Goal: Task Accomplishment & Management: Manage account settings

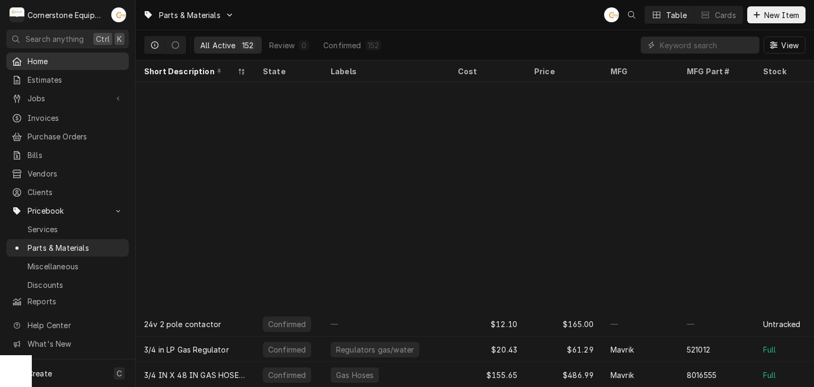
scroll to position [261, 0]
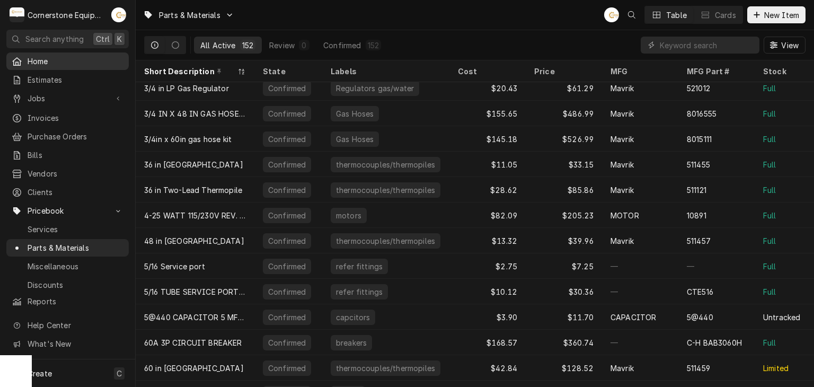
drag, startPoint x: 0, startPoint y: 0, endPoint x: 45, endPoint y: 62, distance: 76.6
click at [45, 62] on span "Home" at bounding box center [76, 61] width 96 height 11
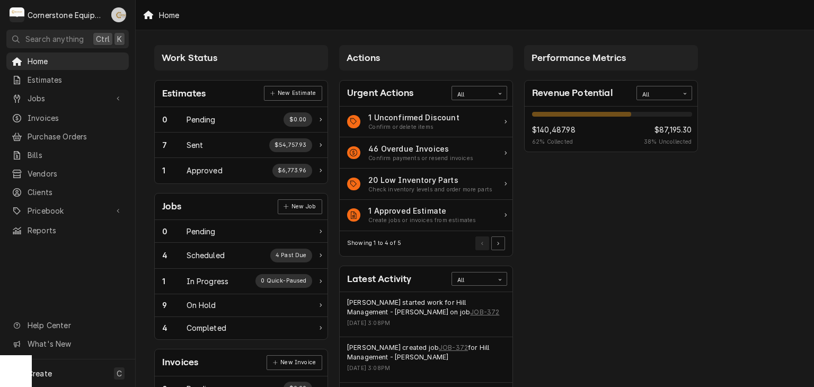
click at [120, 15] on div "Andrew Buigues's Avatar" at bounding box center [118, 14] width 15 height 15
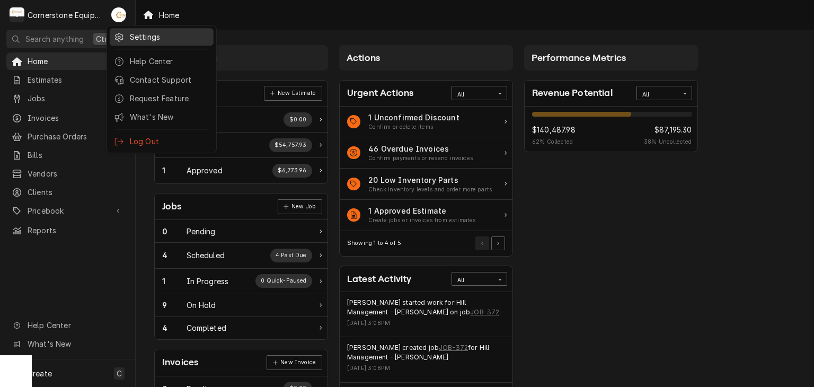
click at [147, 31] on div "Settings" at bounding box center [169, 36] width 79 height 11
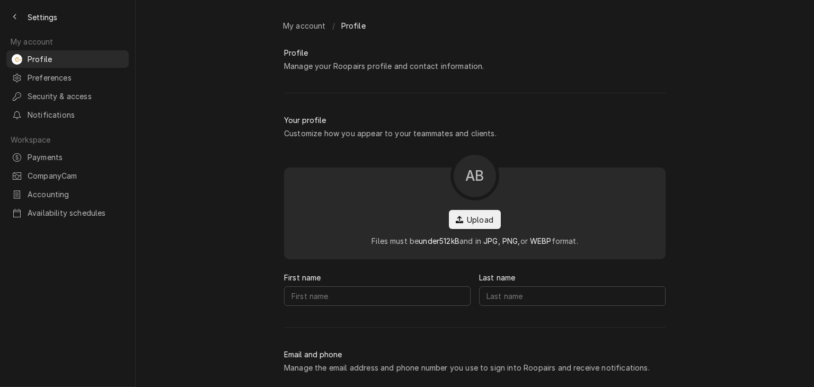
type input "Andrew"
type input "Buigues"
type input "service@cornerstoneequipmentrepair.com"
type input "(321) 704-0257"
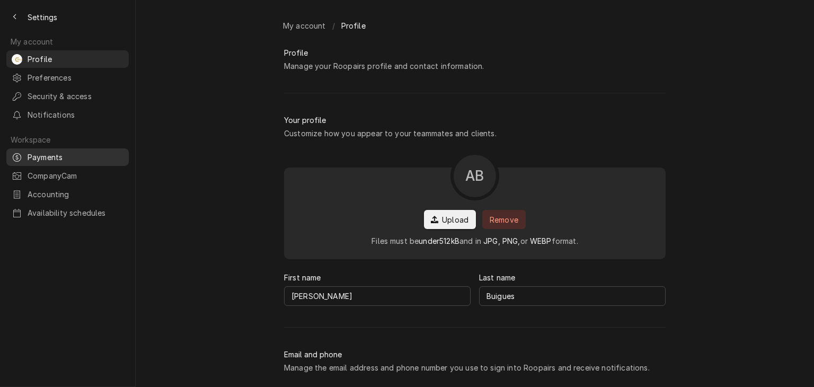
click at [19, 153] on icon "Dynamic Content Wrapper" at bounding box center [17, 157] width 8 height 8
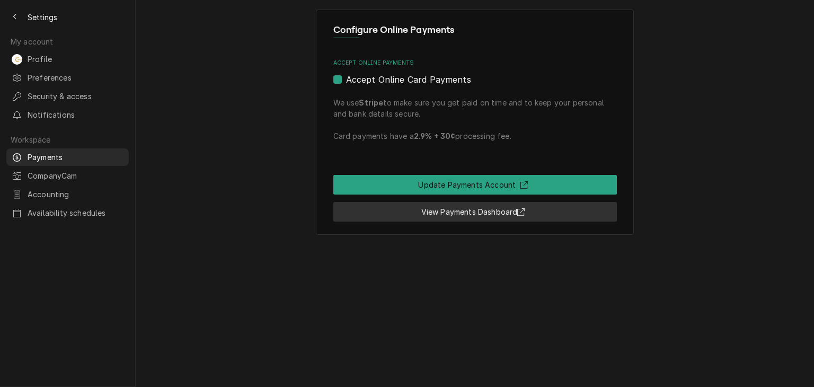
click at [465, 212] on link "View Payments Dashboard" at bounding box center [475, 212] width 284 height 20
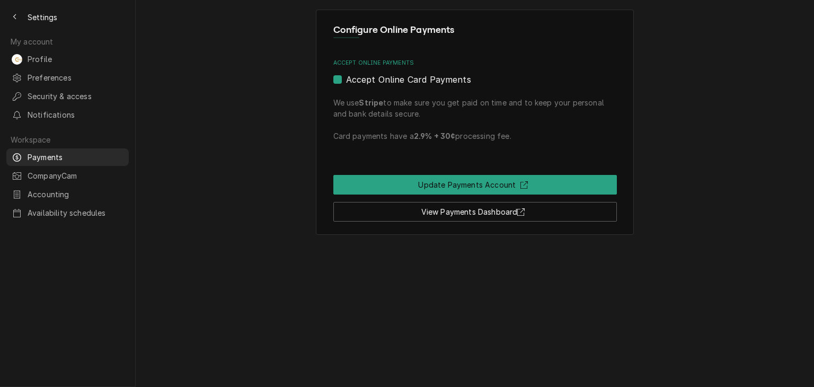
click at [49, 20] on span "Settings" at bounding box center [43, 17] width 30 height 11
click at [11, 18] on div "Back to previous page" at bounding box center [15, 17] width 11 height 11
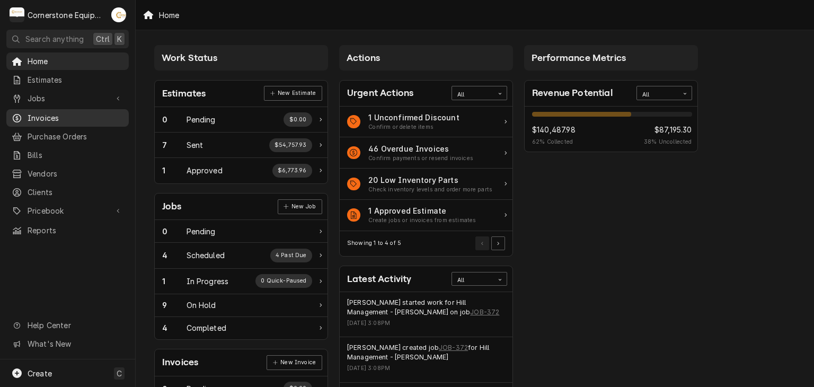
click at [59, 116] on span "Invoices" at bounding box center [76, 117] width 96 height 11
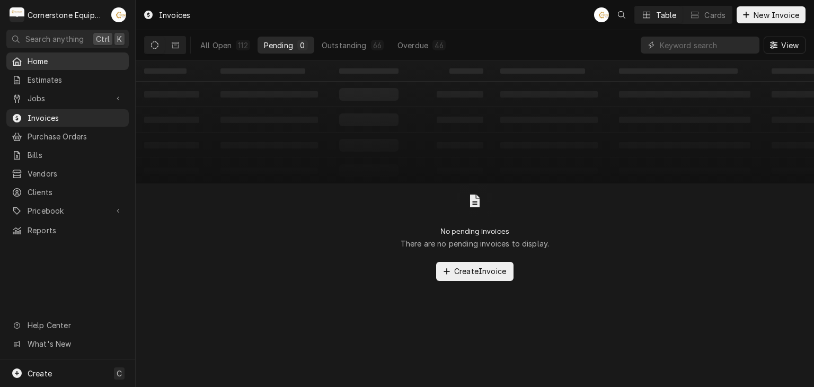
click at [46, 56] on span "Home" at bounding box center [76, 61] width 96 height 11
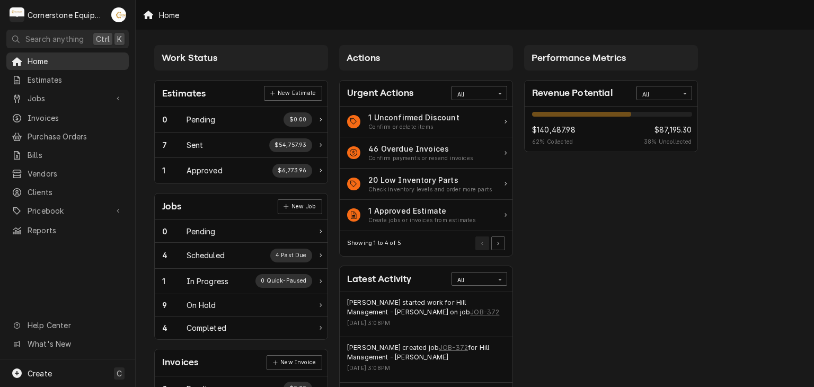
click at [49, 60] on span "Home" at bounding box center [76, 61] width 96 height 11
click at [54, 116] on span "Invoices" at bounding box center [76, 117] width 96 height 11
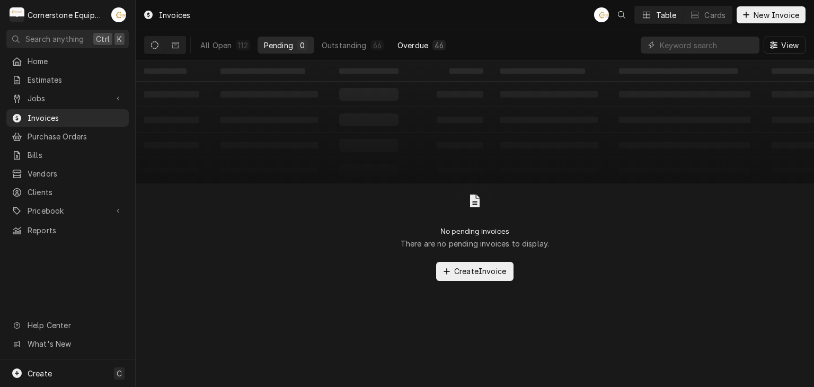
click at [392, 43] on button "Overdue 46" at bounding box center [421, 45] width 61 height 17
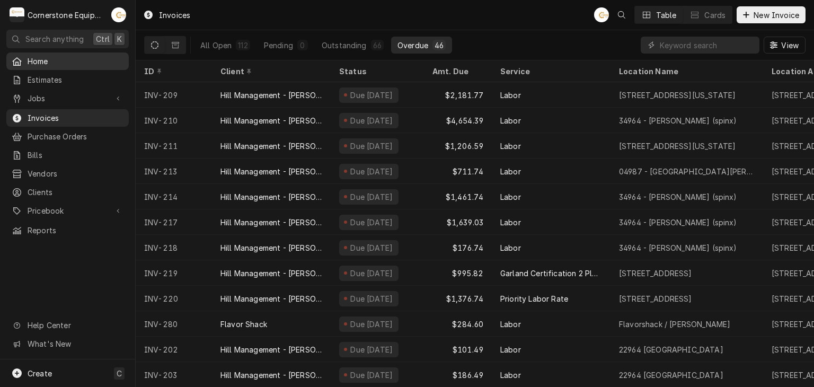
click at [57, 64] on span "Home" at bounding box center [76, 61] width 96 height 11
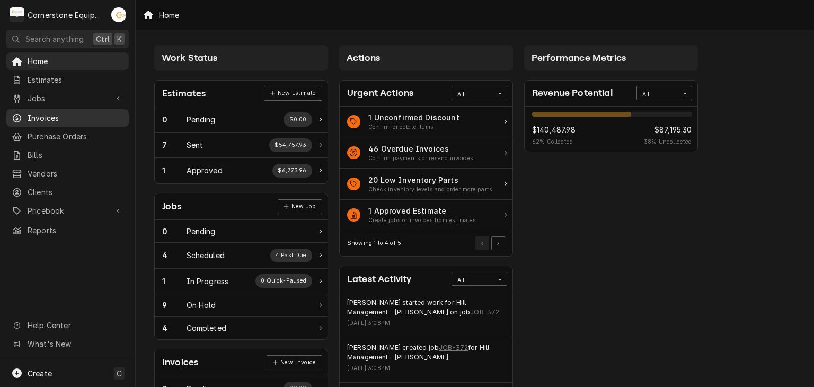
click at [38, 115] on span "Invoices" at bounding box center [76, 117] width 96 height 11
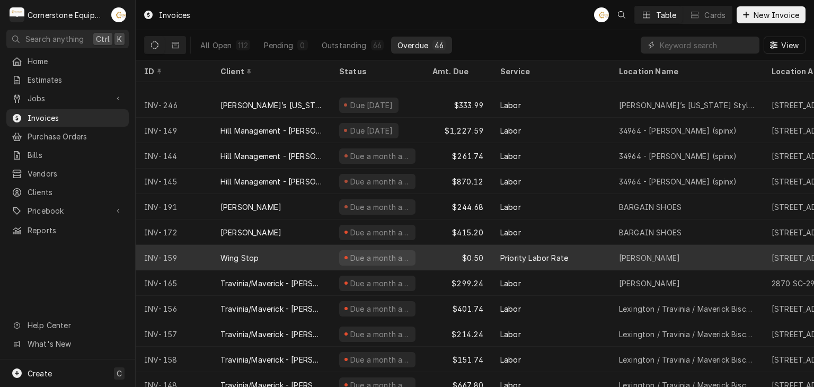
scroll to position [516, 0]
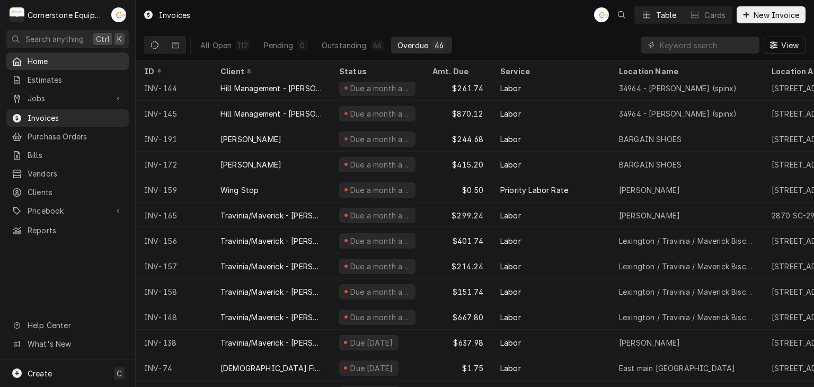
click at [72, 63] on span "Home" at bounding box center [76, 61] width 96 height 11
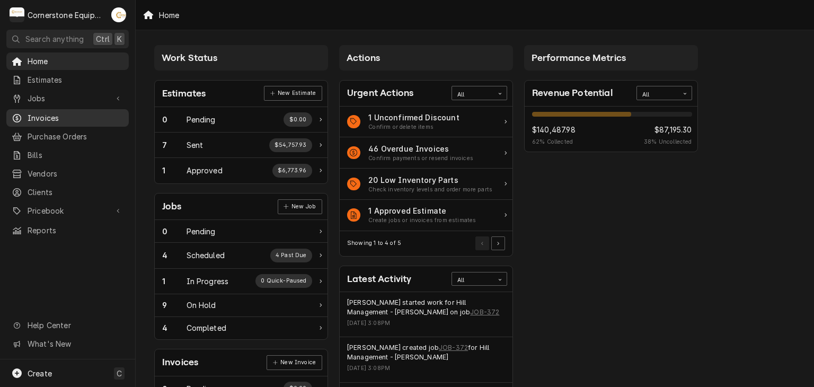
click at [49, 117] on span "Invoices" at bounding box center [76, 117] width 96 height 11
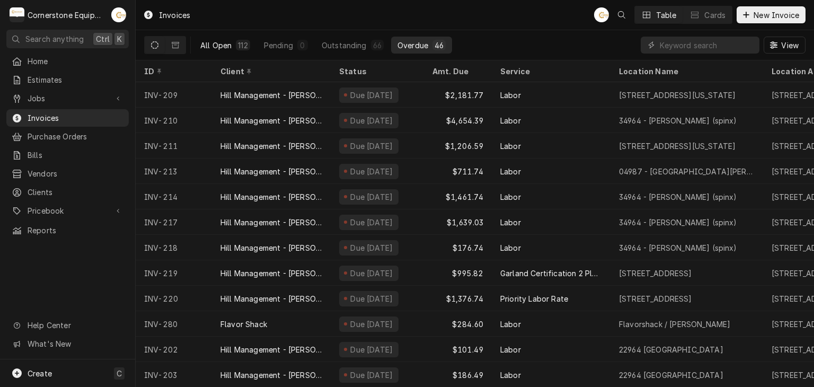
click at [240, 44] on div "112" at bounding box center [243, 45] width 10 height 11
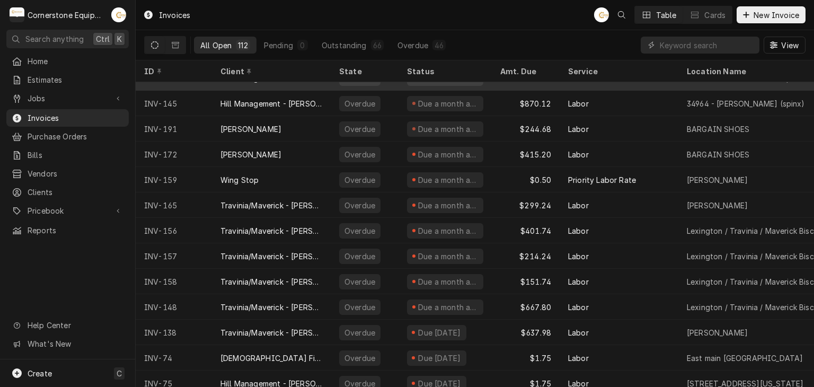
scroll to position [2220, 0]
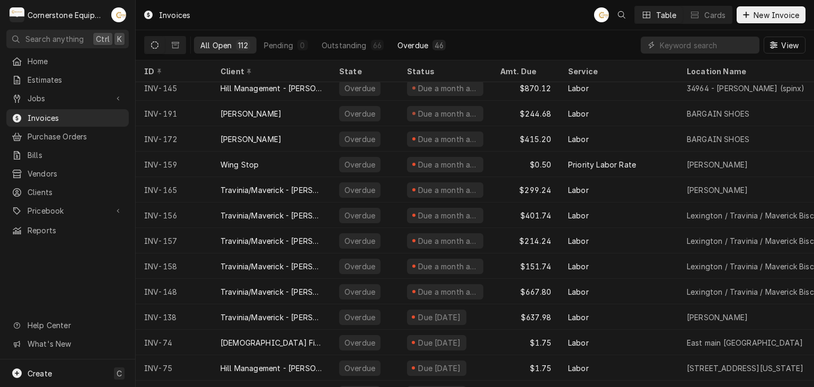
click at [418, 40] on button "Overdue 46" at bounding box center [421, 45] width 61 height 17
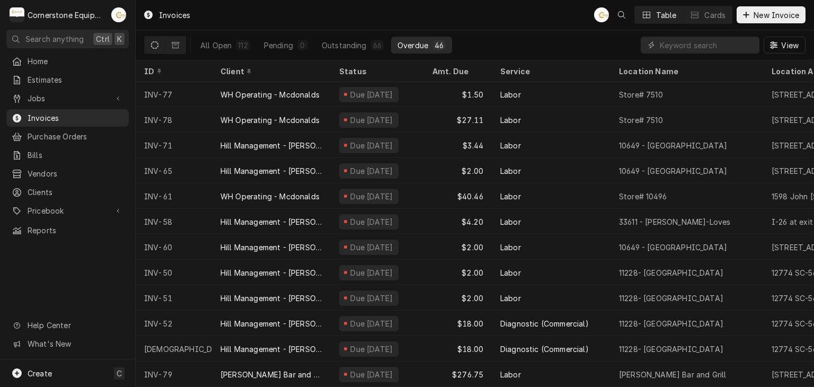
scroll to position [872, 0]
click at [42, 65] on div "Home" at bounding box center [67, 61] width 118 height 13
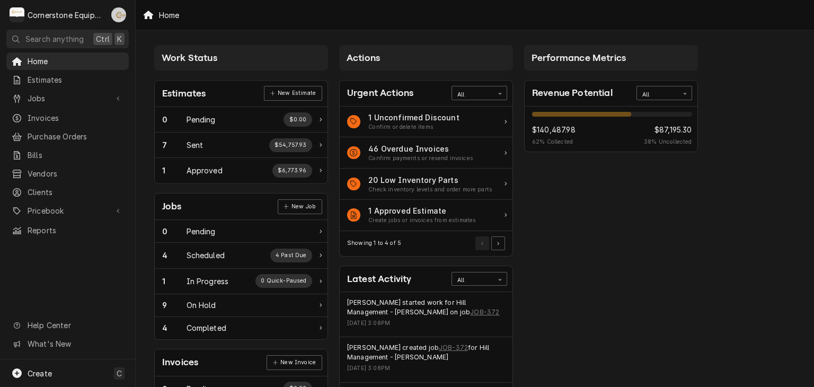
click at [119, 14] on div "Andrew Buigues's Avatar" at bounding box center [118, 14] width 15 height 15
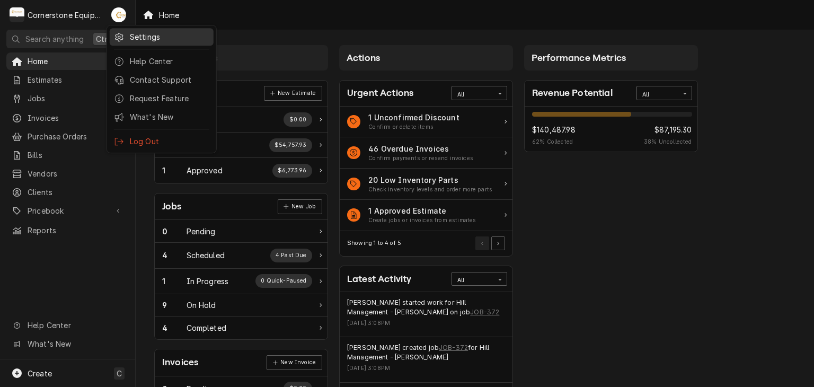
click at [127, 39] on div "Settings" at bounding box center [162, 36] width 100 height 13
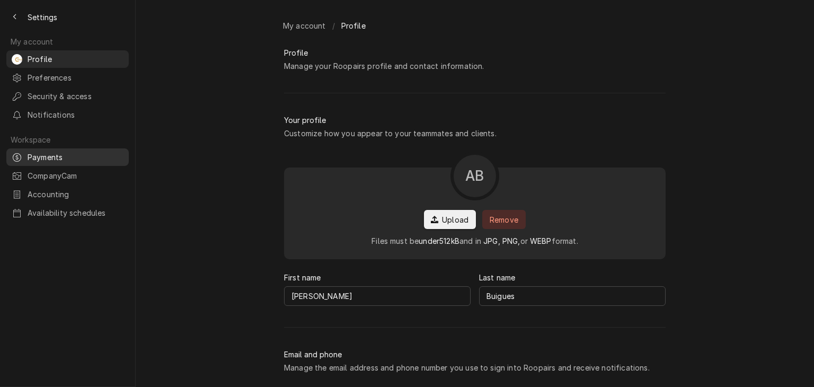
click at [57, 153] on span "Payments" at bounding box center [76, 157] width 96 height 11
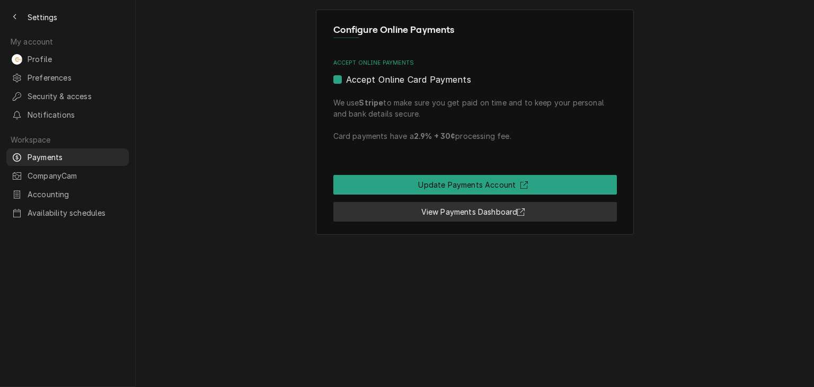
click at [434, 207] on link "View Payments Dashboard" at bounding box center [475, 212] width 284 height 20
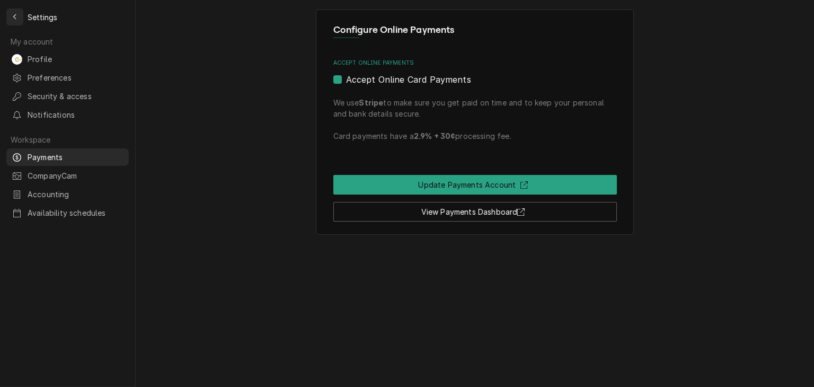
click at [17, 17] on div "Back to previous page" at bounding box center [15, 17] width 11 height 11
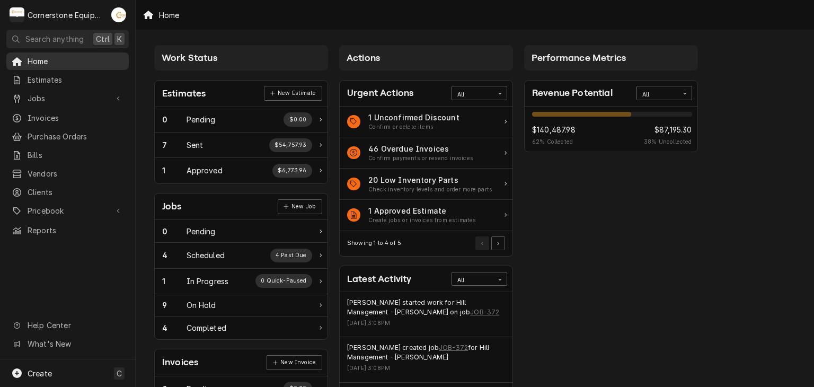
click at [70, 62] on span "Home" at bounding box center [76, 61] width 96 height 11
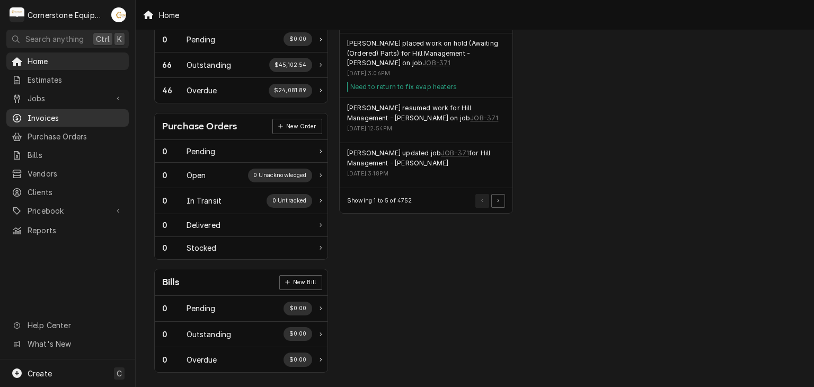
click at [51, 109] on link "Invoices" at bounding box center [67, 117] width 122 height 17
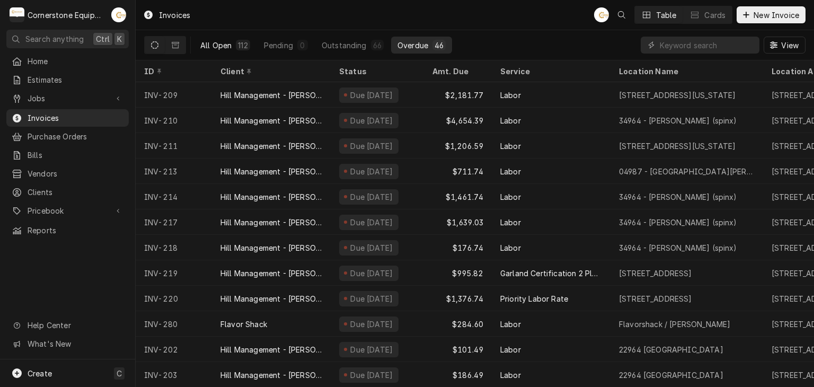
click at [196, 45] on button "All Open 112" at bounding box center [225, 45] width 63 height 17
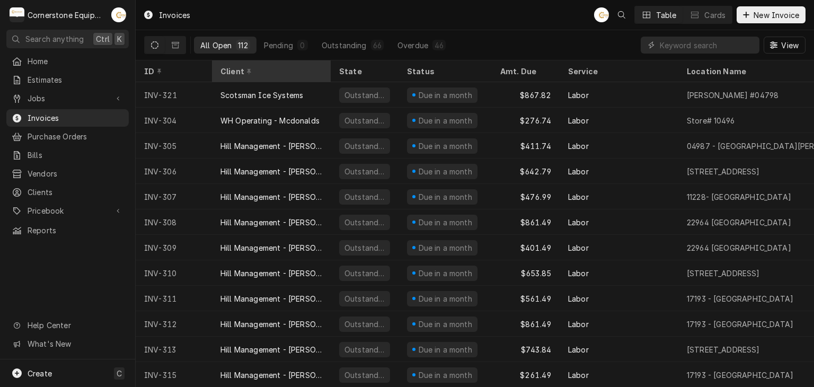
click at [272, 75] on div "Client" at bounding box center [271, 71] width 114 height 17
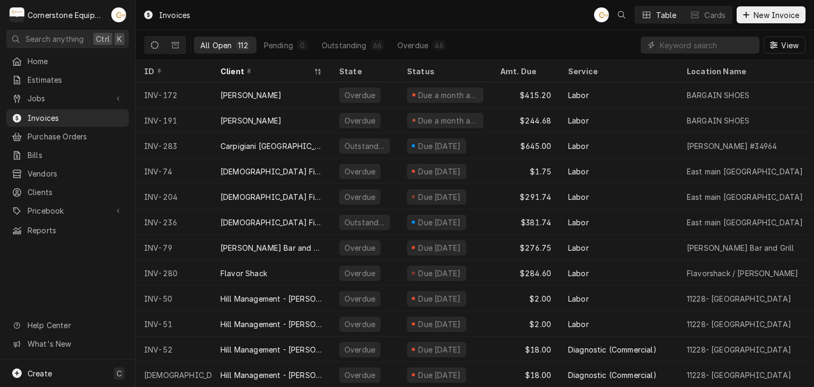
click at [272, 75] on div "Client" at bounding box center [271, 71] width 114 height 17
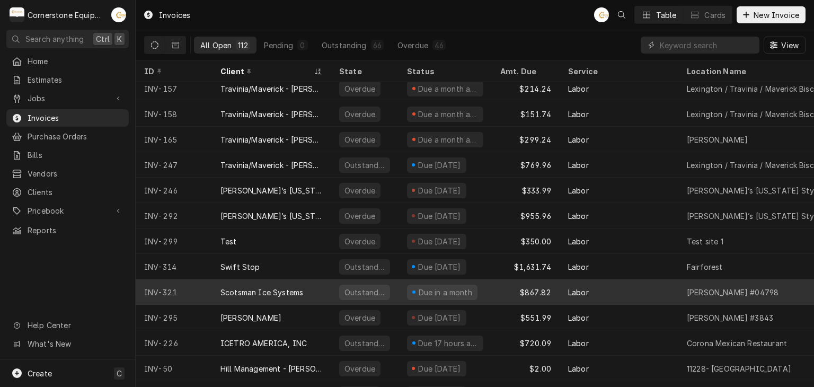
scroll to position [414, 0]
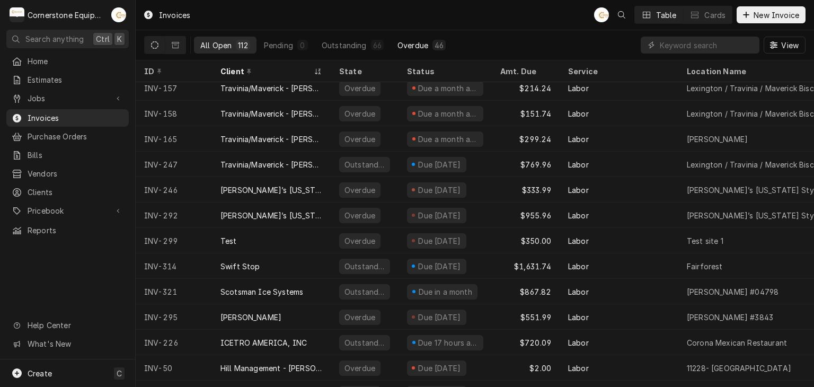
click at [436, 49] on div "46" at bounding box center [438, 45] width 13 height 11
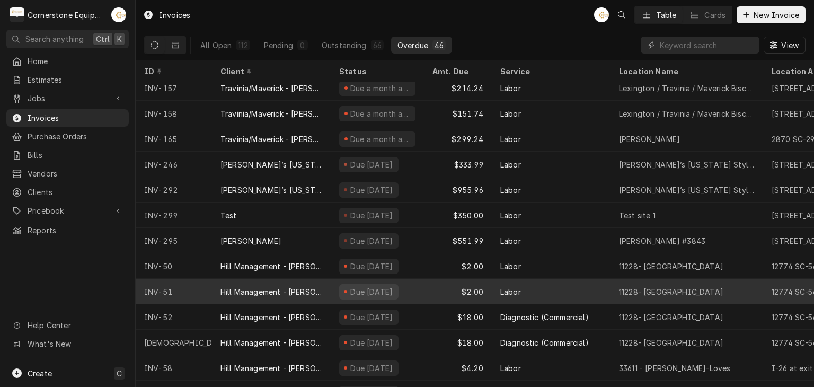
scroll to position [312, 0]
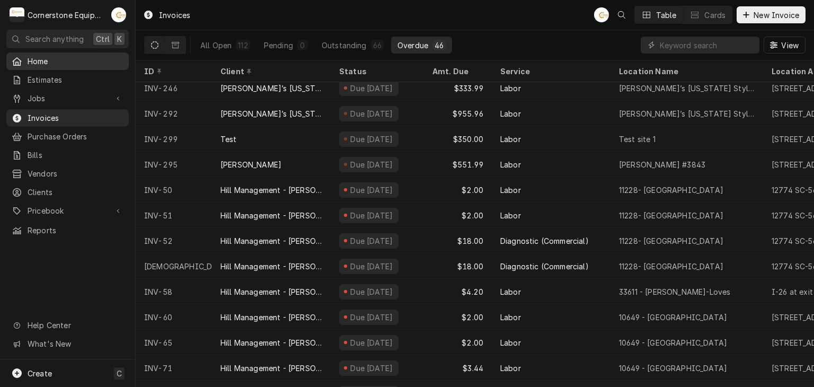
click at [40, 62] on span "Home" at bounding box center [76, 61] width 96 height 11
